Goal: Book appointment/travel/reservation

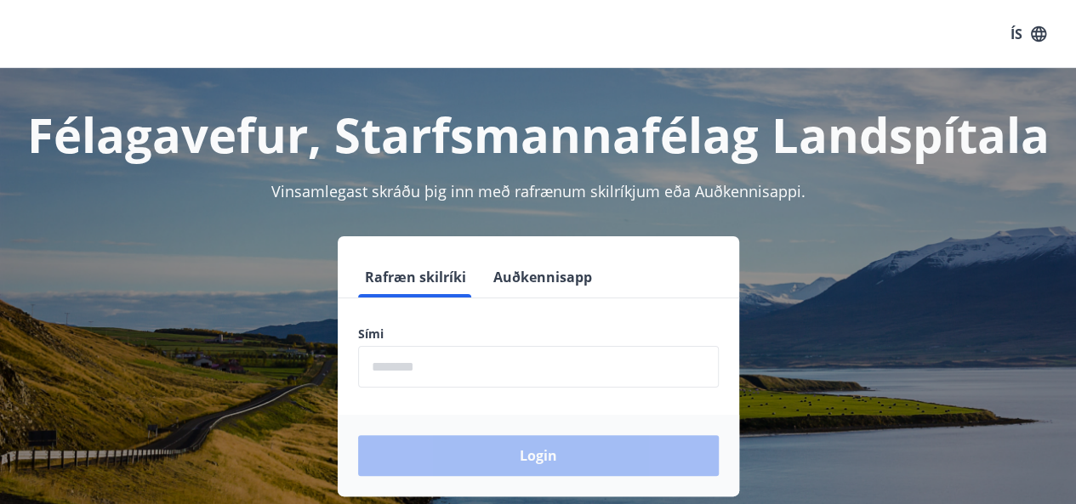
click at [401, 363] on input "phone" at bounding box center [538, 367] width 361 height 42
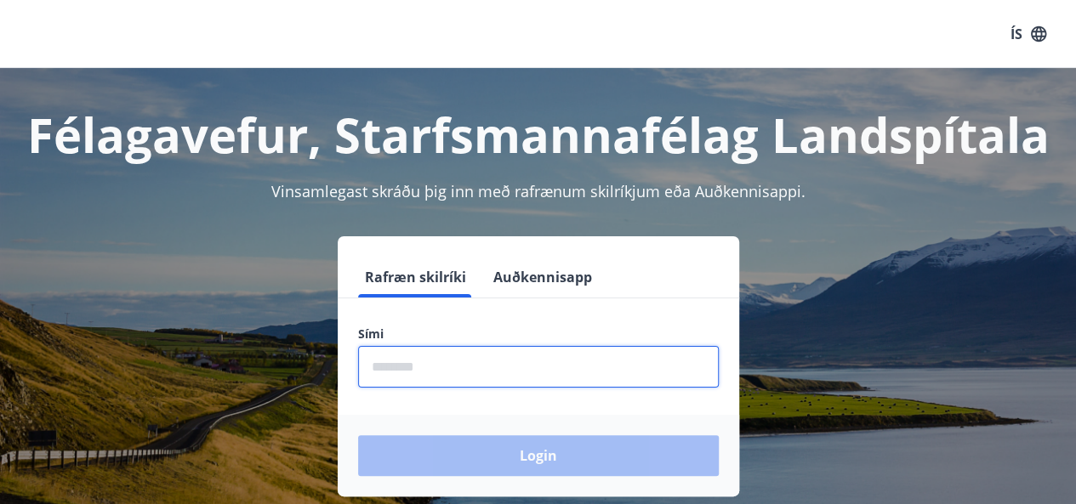
type input "********"
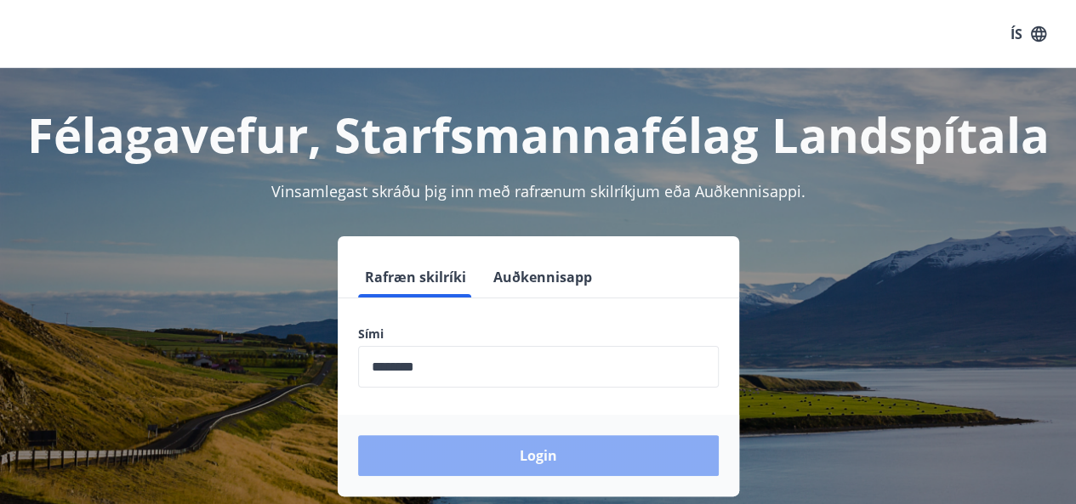
click at [491, 463] on button "Login" at bounding box center [538, 456] width 361 height 41
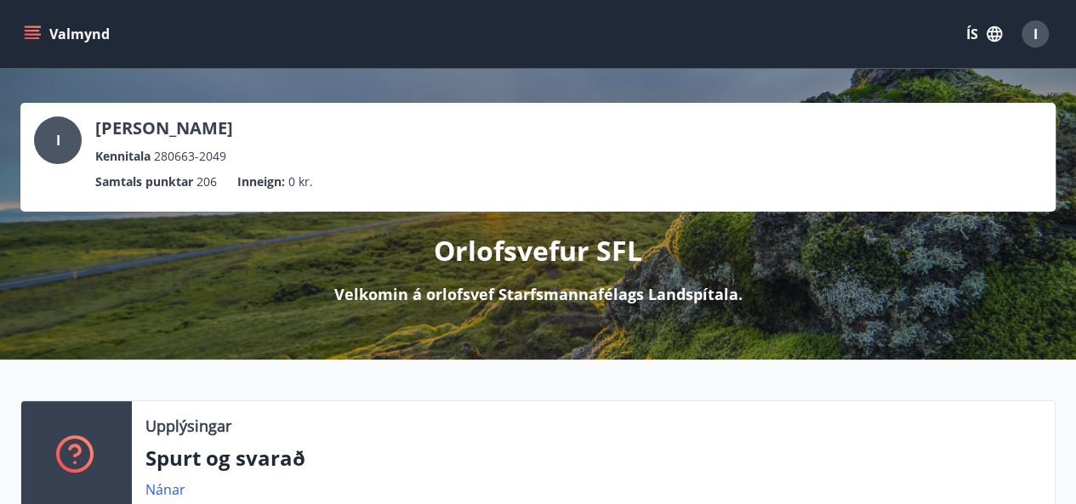
click at [32, 28] on icon "menu" at bounding box center [32, 34] width 17 height 17
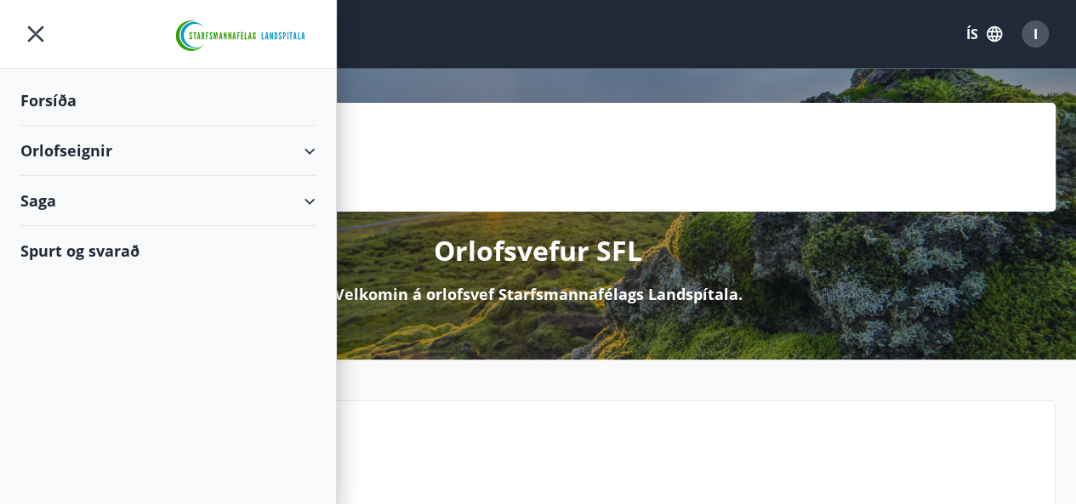
click at [76, 151] on div "Orlofseignir" at bounding box center [167, 151] width 295 height 50
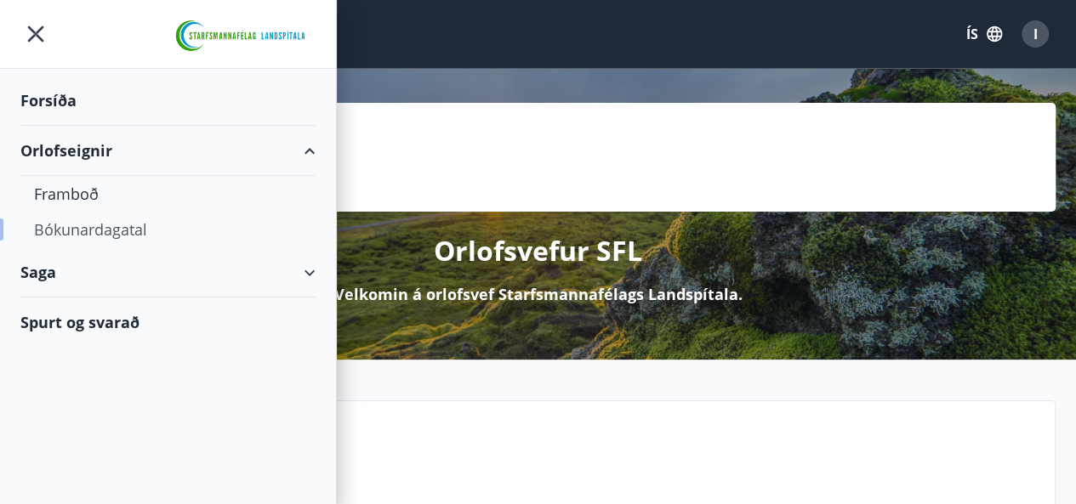
click at [75, 234] on div "Bókunardagatal" at bounding box center [168, 230] width 268 height 36
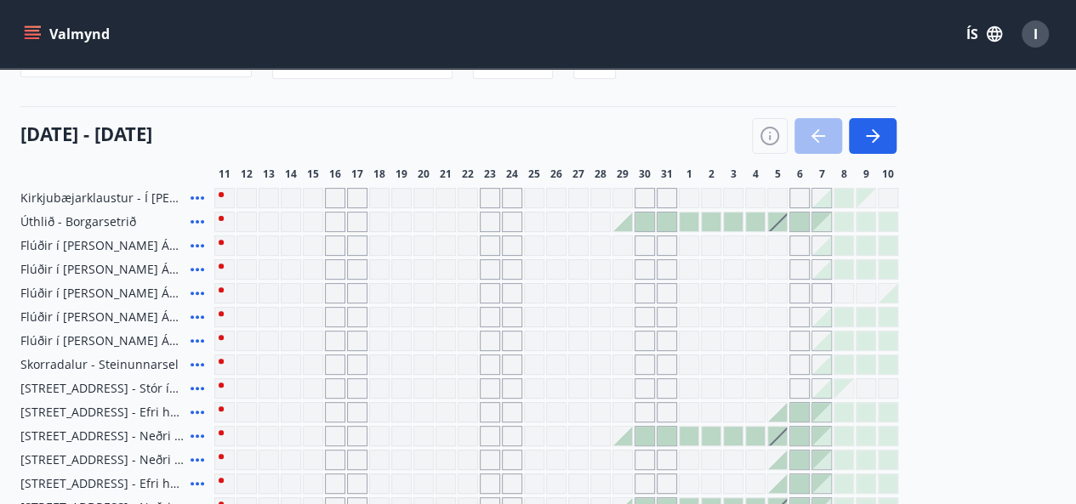
scroll to position [163, 0]
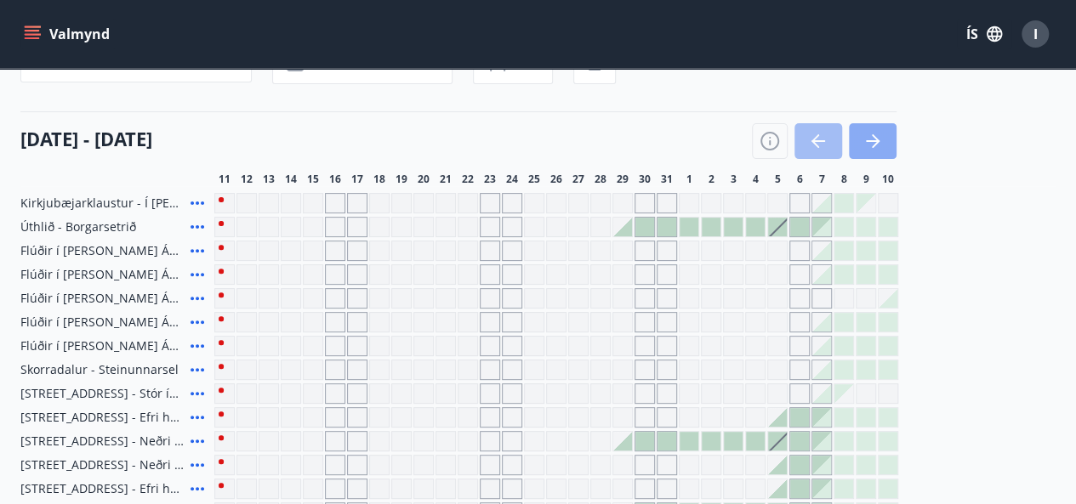
click at [880, 145] on icon "button" at bounding box center [873, 141] width 20 height 20
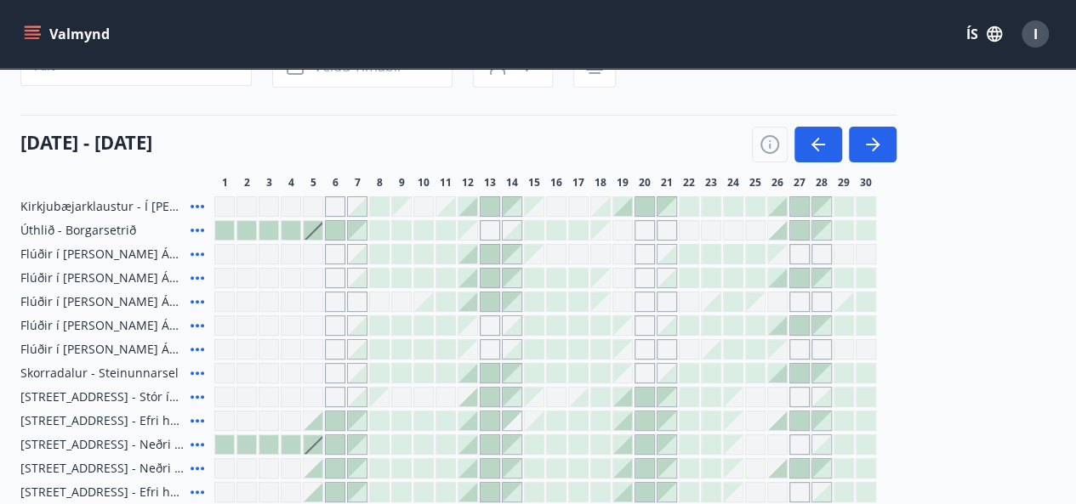
scroll to position [162, 0]
click at [196, 228] on icon at bounding box center [197, 229] width 20 height 20
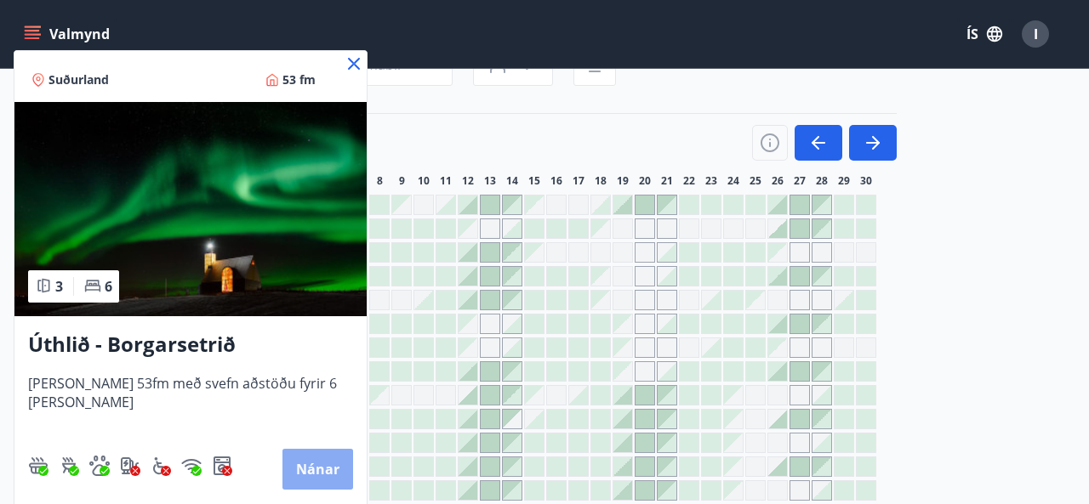
click at [288, 469] on button "Nánar" at bounding box center [317, 469] width 71 height 41
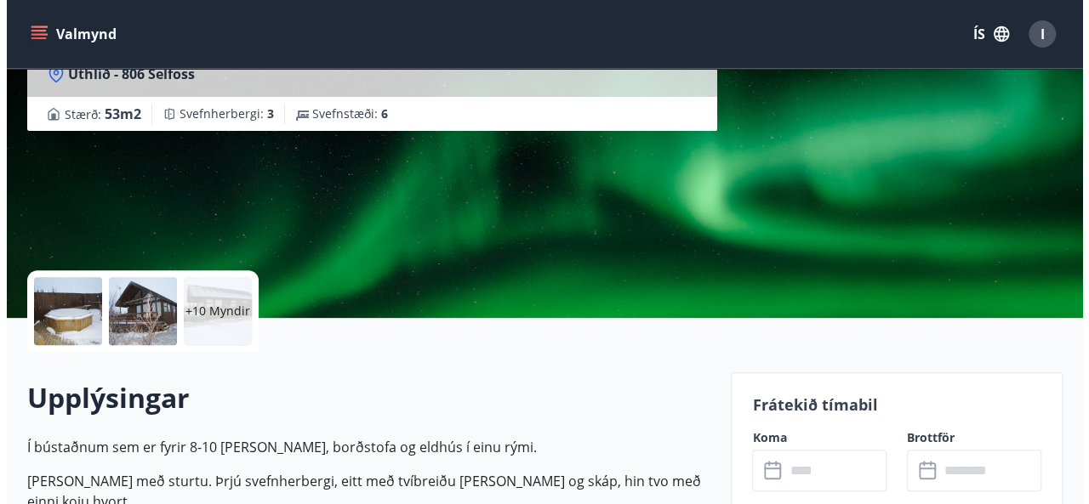
scroll to position [238, 0]
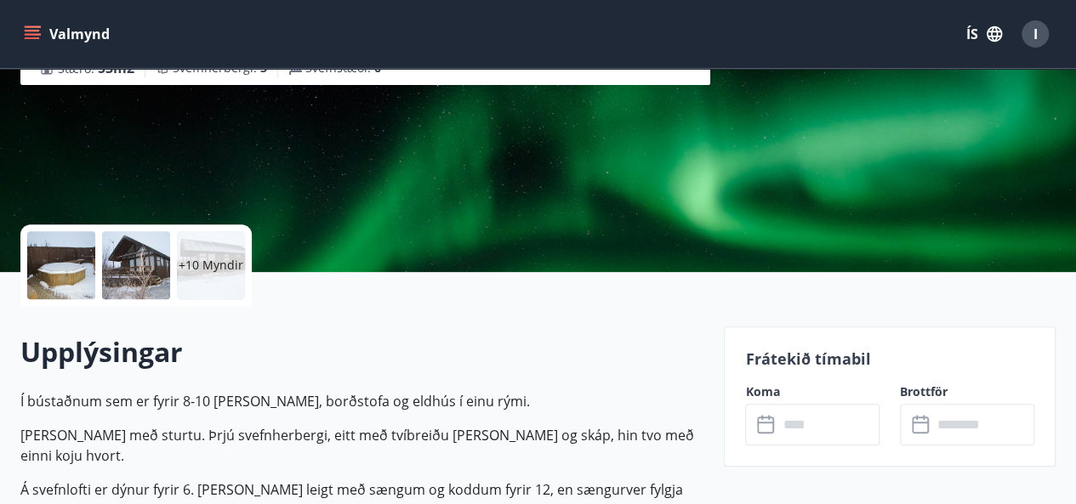
click at [212, 261] on p "+10 Myndir" at bounding box center [211, 265] width 65 height 17
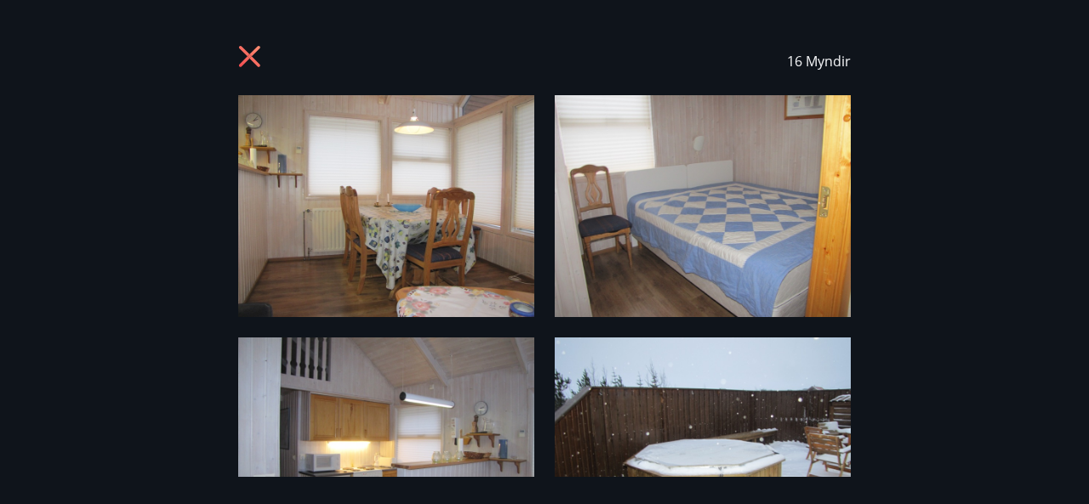
click at [422, 208] on img at bounding box center [386, 206] width 296 height 222
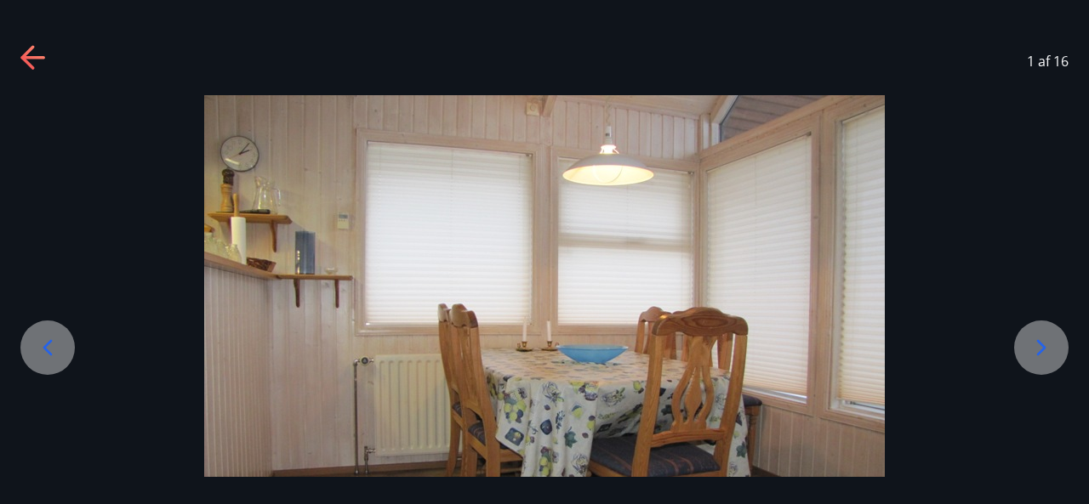
click at [1041, 350] on icon at bounding box center [1041, 347] width 9 height 16
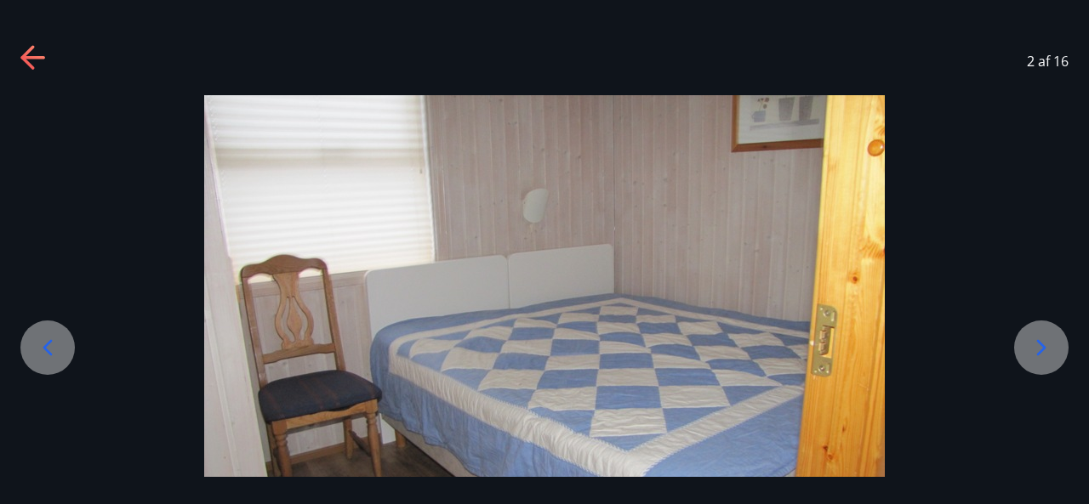
click at [1041, 350] on icon at bounding box center [1041, 347] width 9 height 16
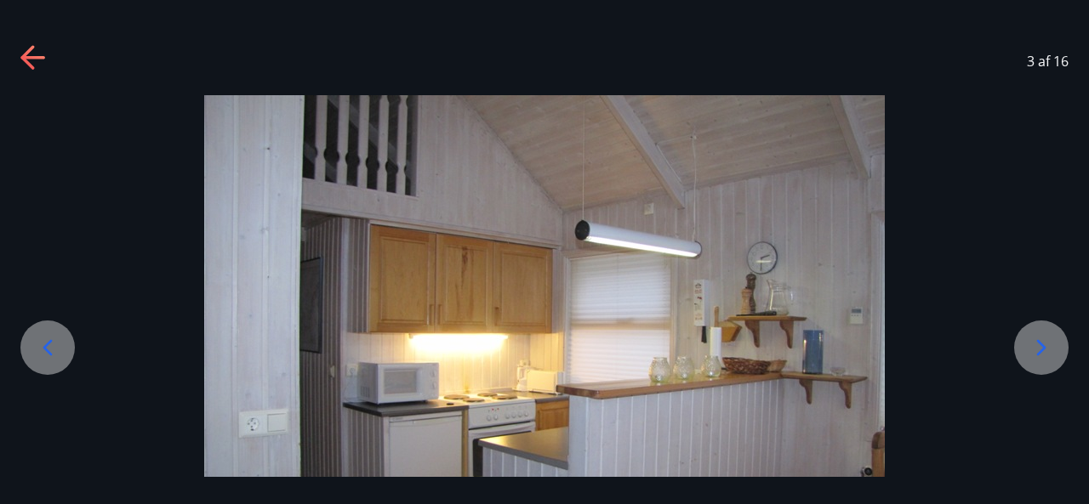
click at [1041, 350] on icon at bounding box center [1041, 347] width 9 height 16
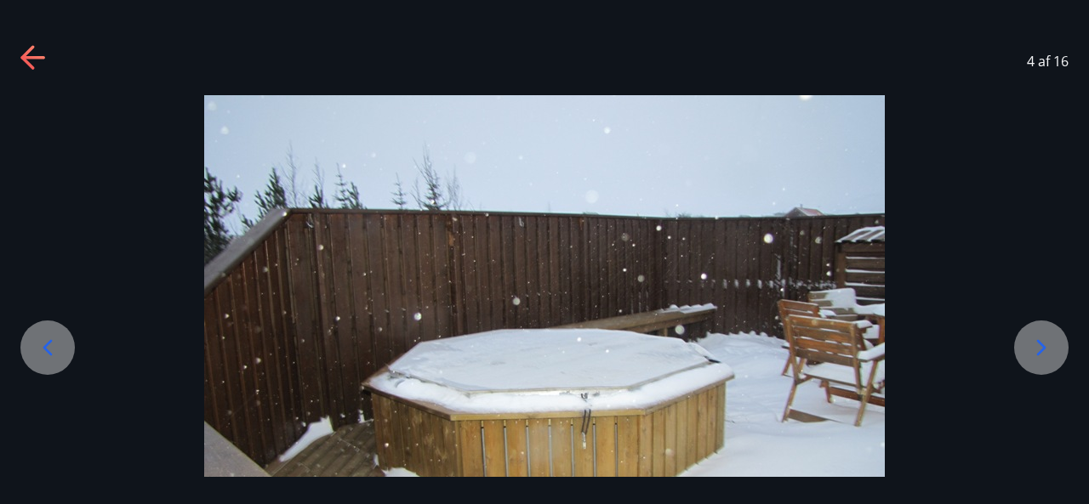
click at [1041, 350] on icon at bounding box center [1041, 347] width 9 height 16
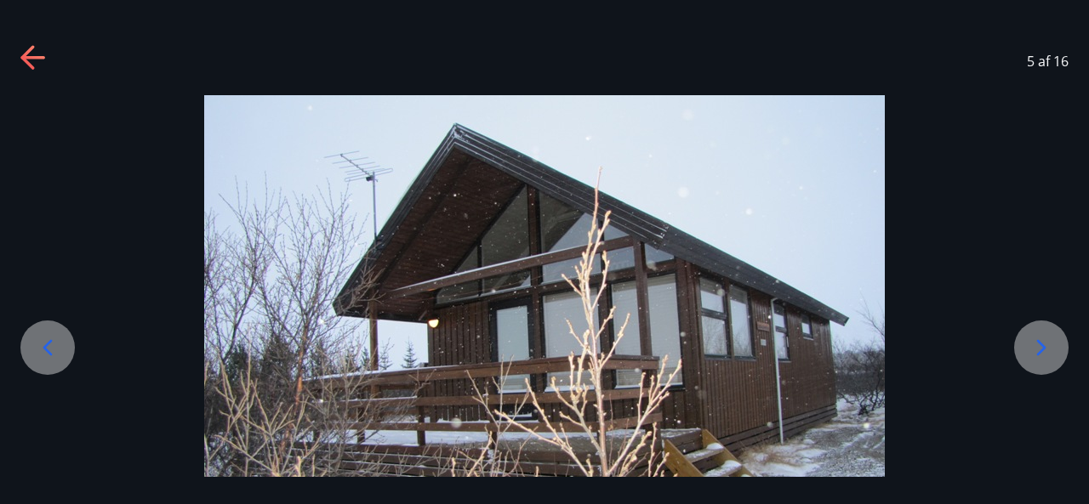
click at [1041, 350] on icon at bounding box center [1041, 347] width 9 height 16
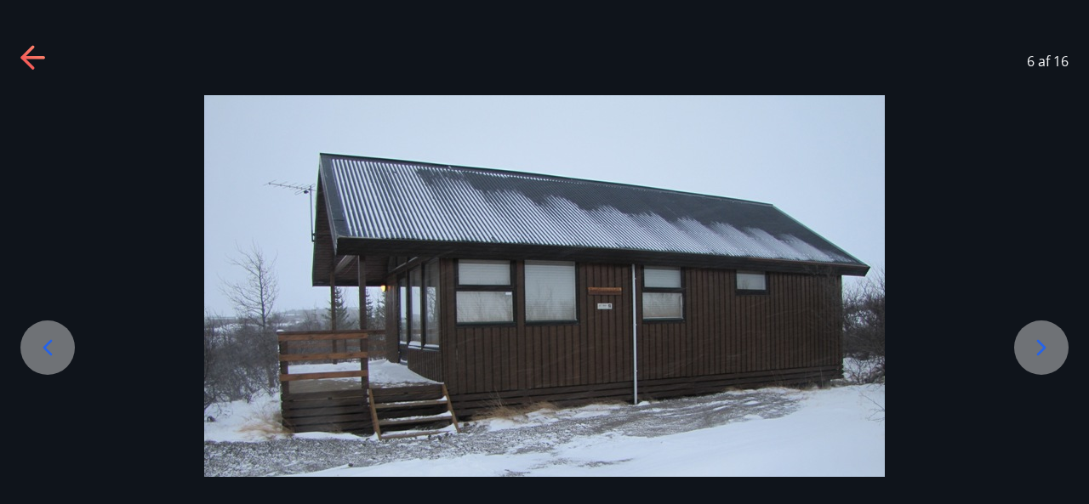
click at [1041, 350] on icon at bounding box center [1041, 347] width 9 height 16
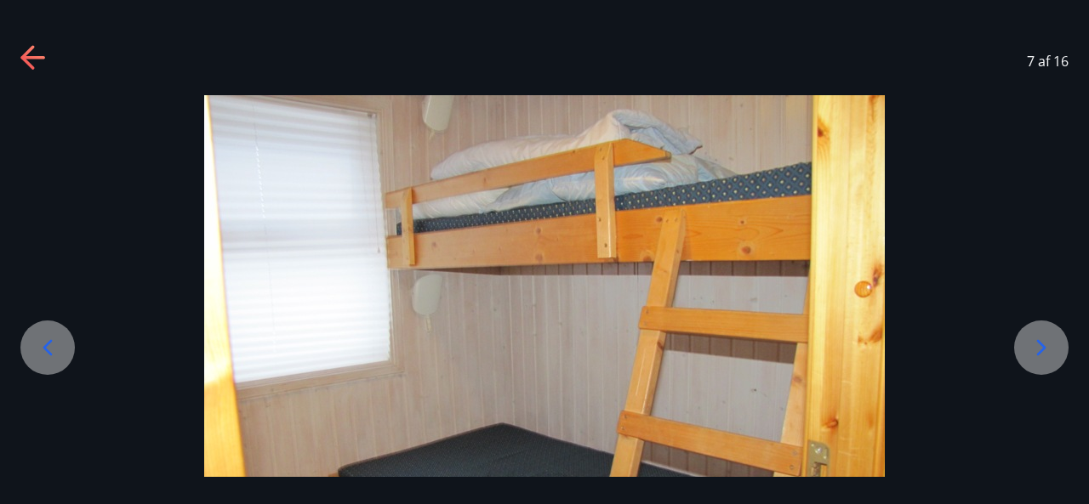
click at [1041, 350] on icon at bounding box center [1041, 347] width 9 height 16
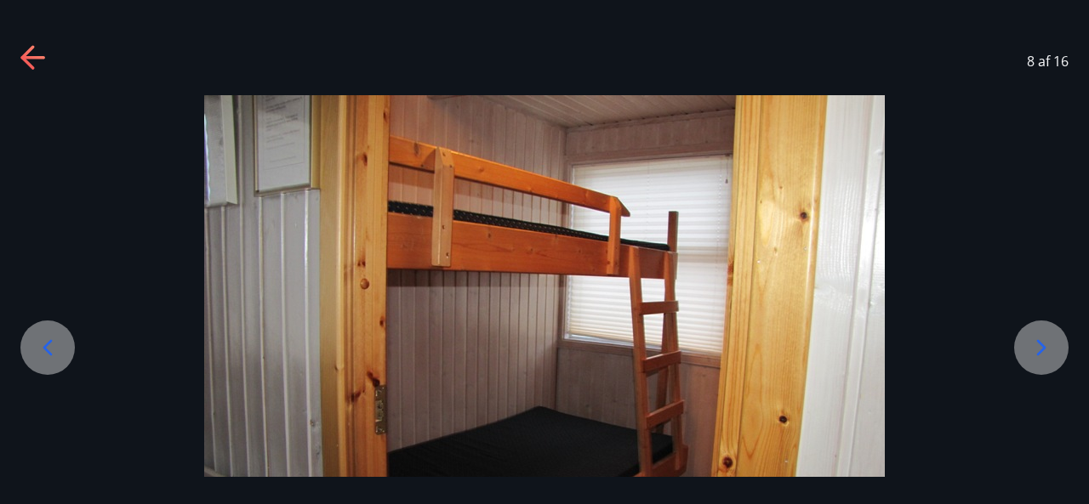
click at [1041, 350] on icon at bounding box center [1041, 347] width 9 height 16
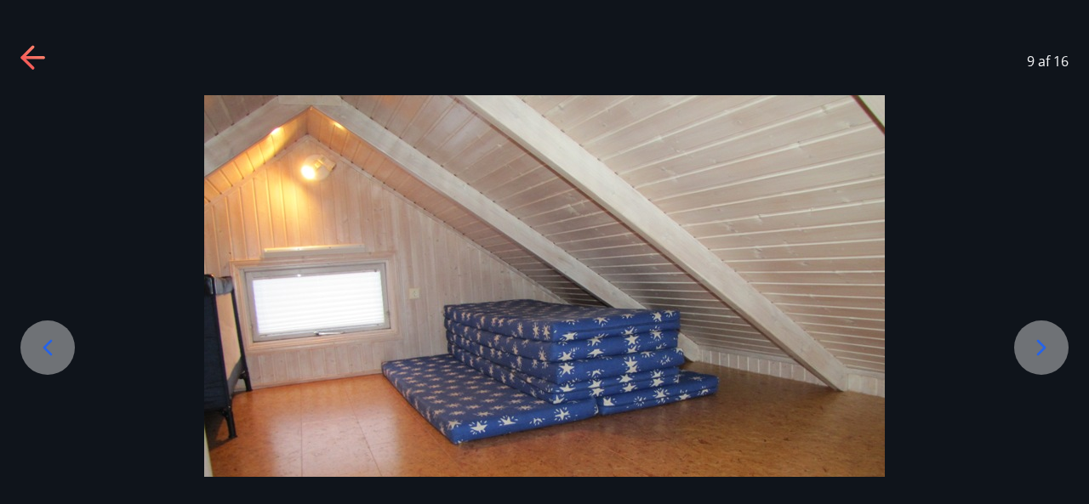
click at [1041, 350] on icon at bounding box center [1041, 347] width 9 height 16
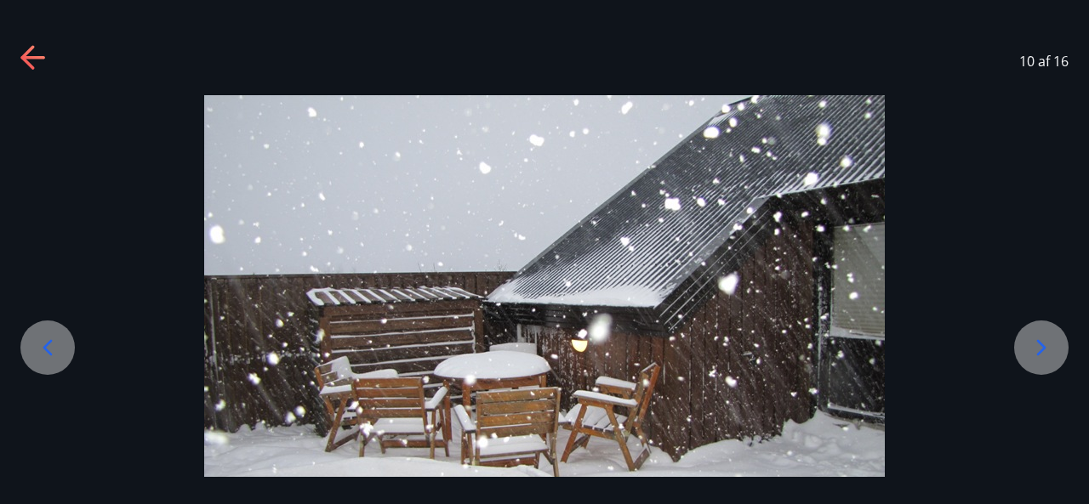
click at [1041, 350] on icon at bounding box center [1041, 347] width 9 height 16
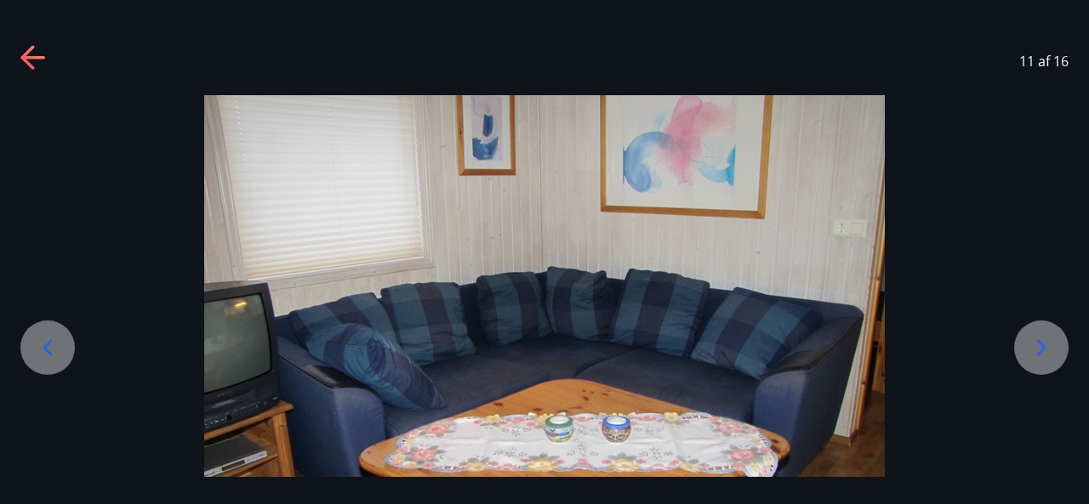
click at [1041, 350] on icon at bounding box center [1041, 347] width 9 height 16
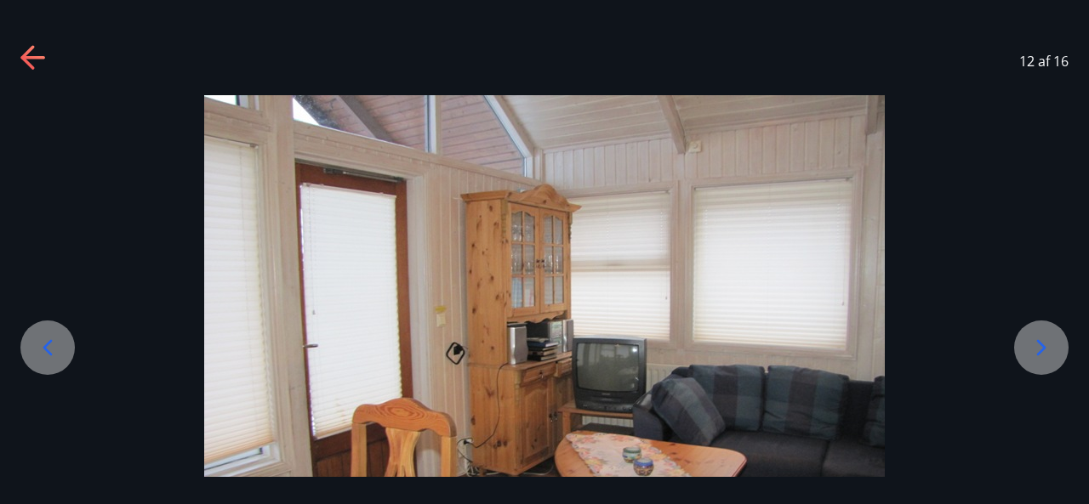
click at [1041, 350] on icon at bounding box center [1041, 347] width 9 height 16
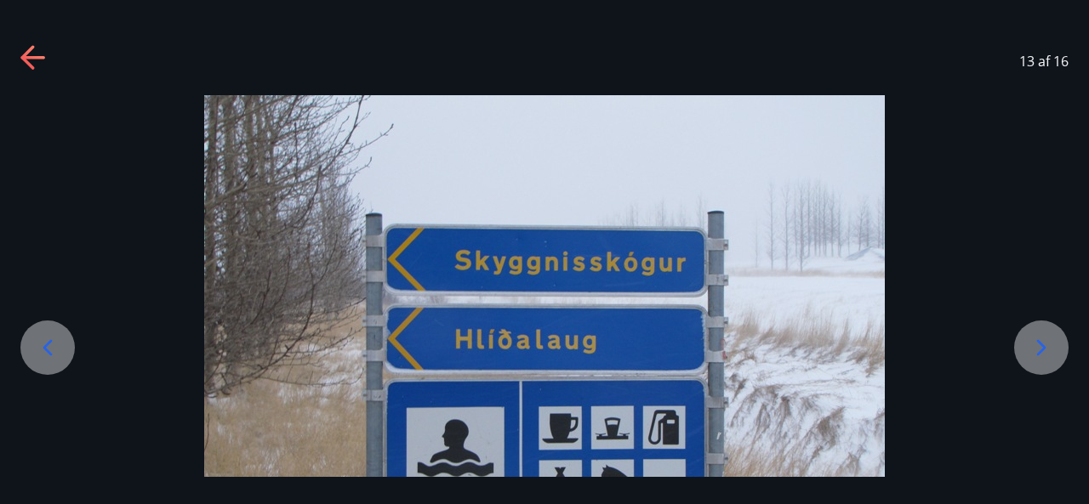
click at [1041, 350] on icon at bounding box center [1041, 347] width 9 height 16
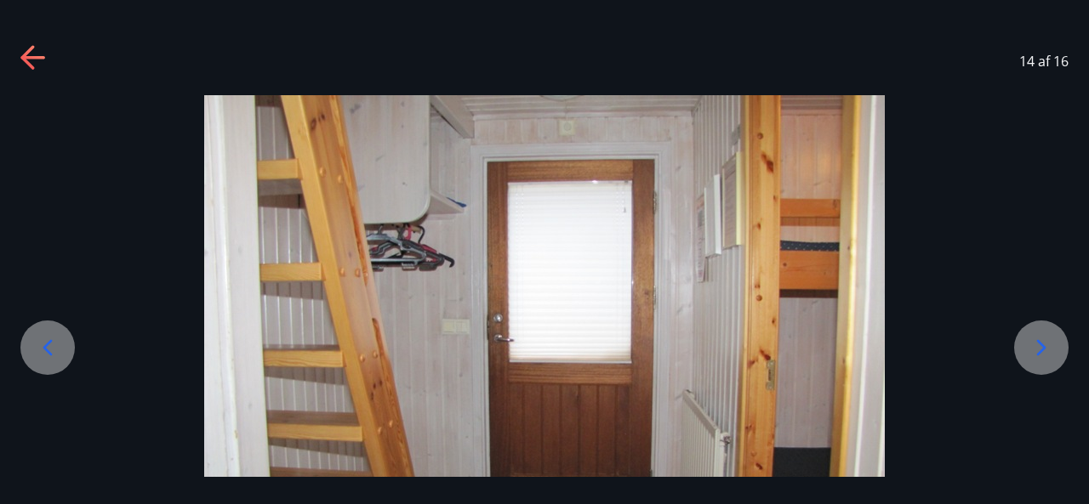
click at [1041, 350] on icon at bounding box center [1041, 347] width 9 height 16
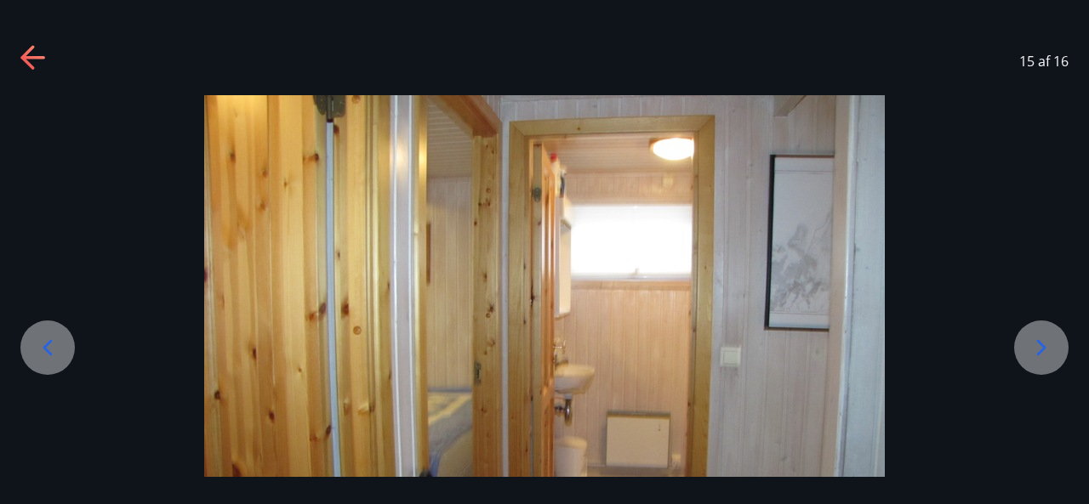
click at [1041, 350] on icon at bounding box center [1041, 347] width 9 height 16
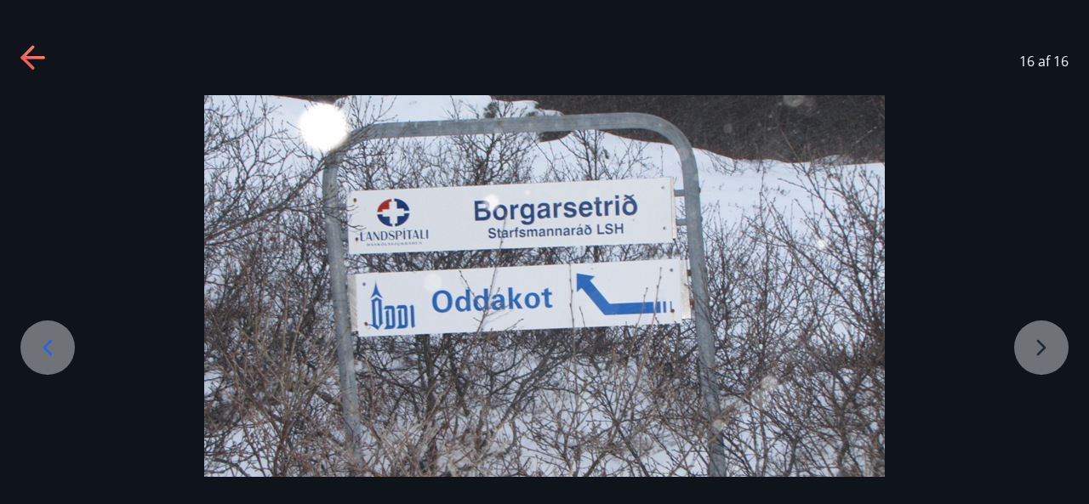
click at [1041, 350] on div at bounding box center [544, 350] width 1089 height 510
click at [32, 65] on icon at bounding box center [27, 57] width 14 height 24
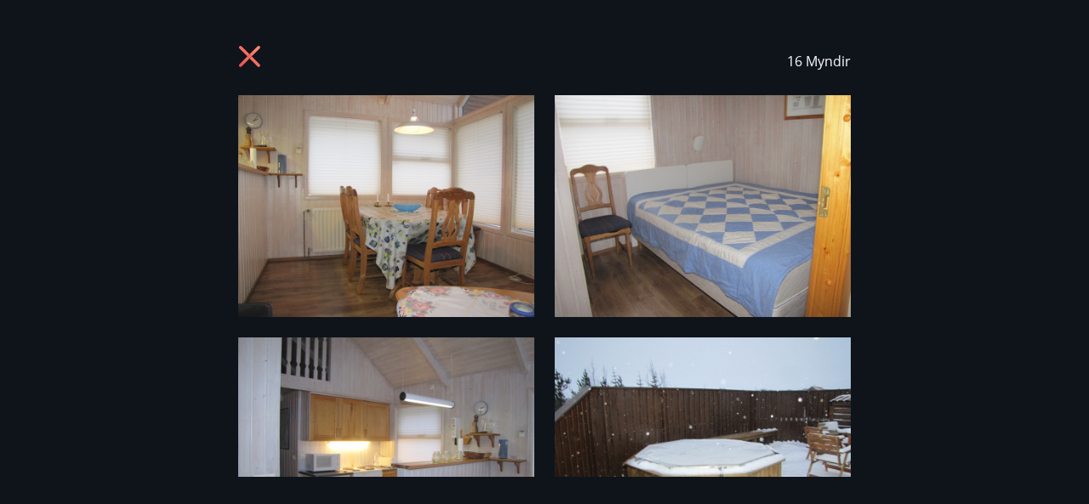
click at [251, 59] on icon at bounding box center [249, 56] width 21 height 21
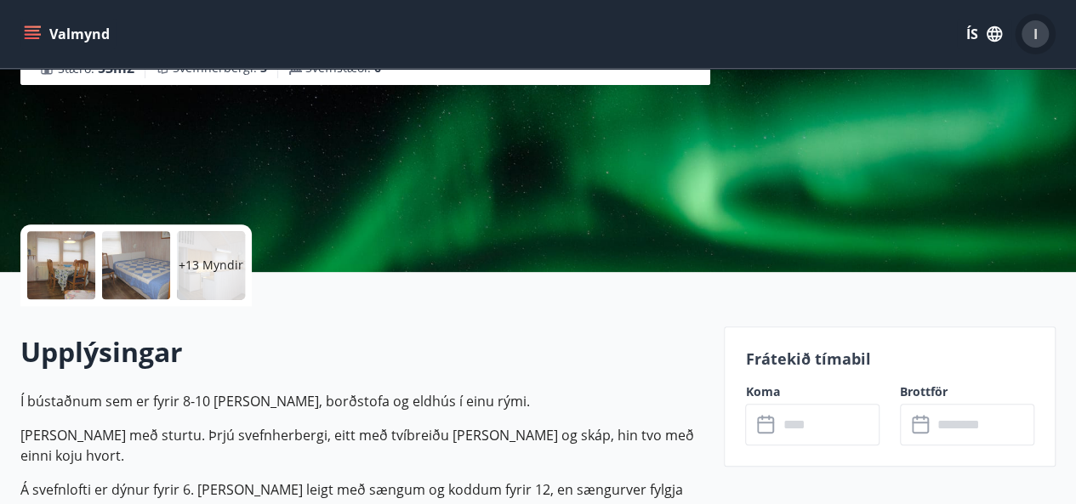
click at [1043, 33] on div "I" at bounding box center [1035, 33] width 27 height 27
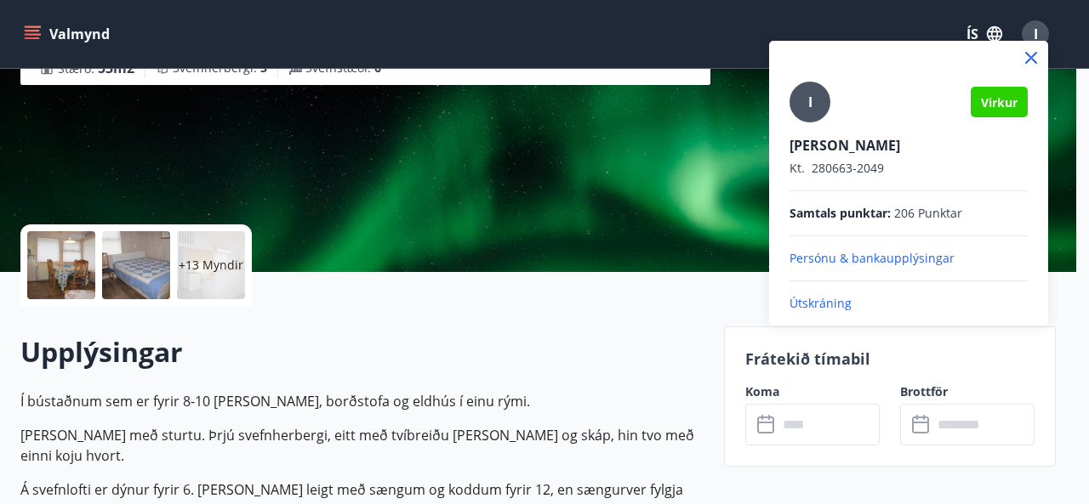
click at [826, 295] on p "Útskráning" at bounding box center [908, 303] width 238 height 17
